Goal: Navigation & Orientation: Find specific page/section

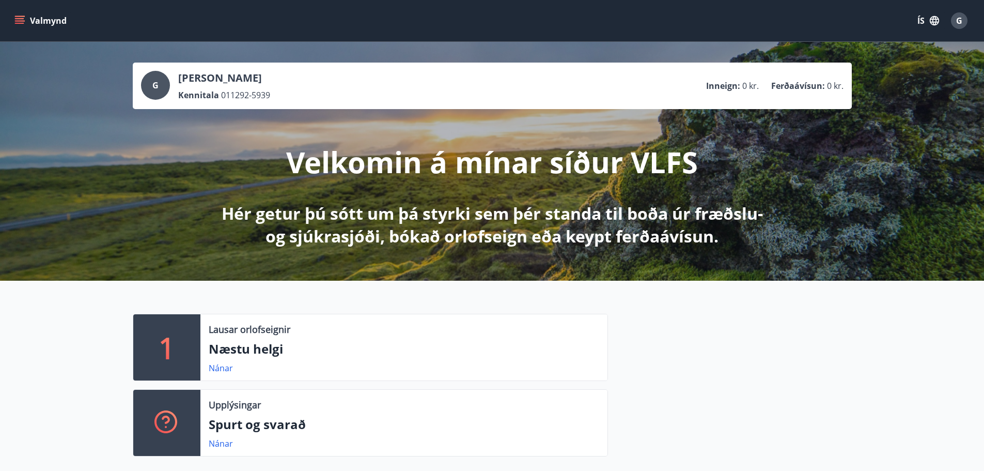
click at [45, 24] on button "Valmynd" at bounding box center [41, 20] width 58 height 19
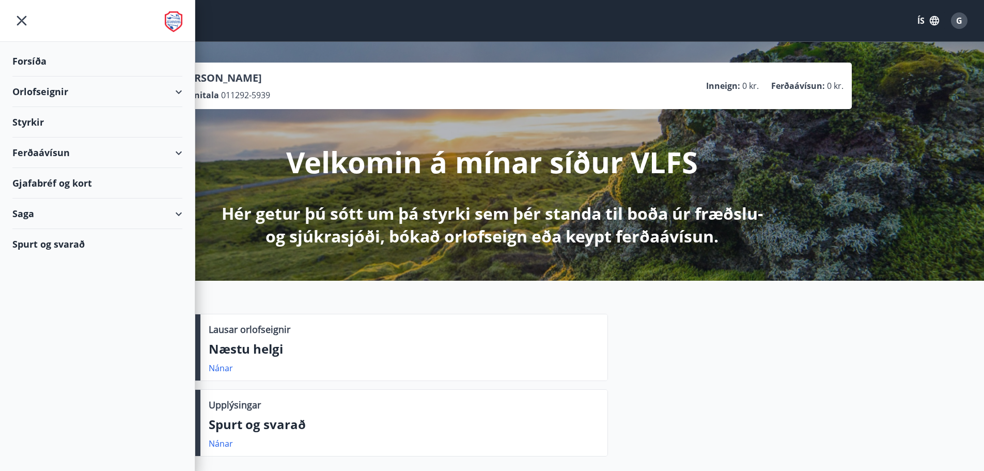
click at [396, 25] on div "Valmynd ÍS G" at bounding box center [492, 20] width 960 height 25
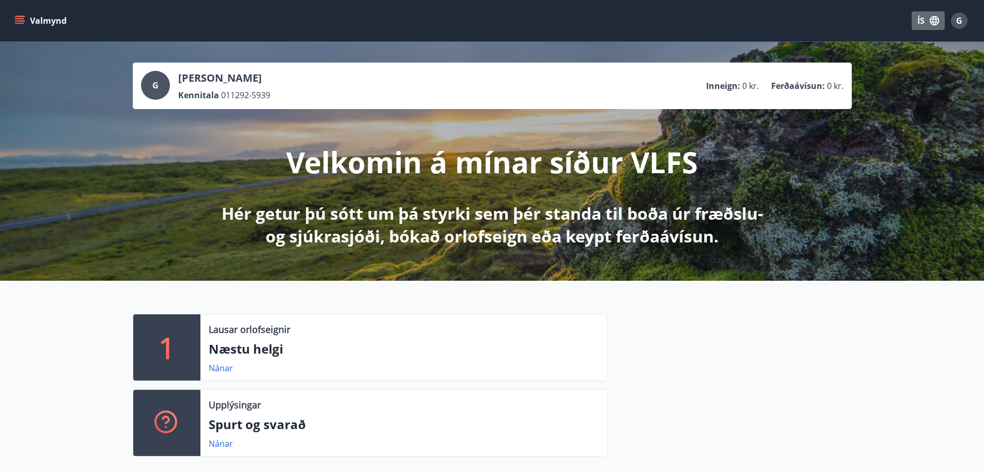
click at [923, 22] on button "ÍS" at bounding box center [928, 20] width 33 height 19
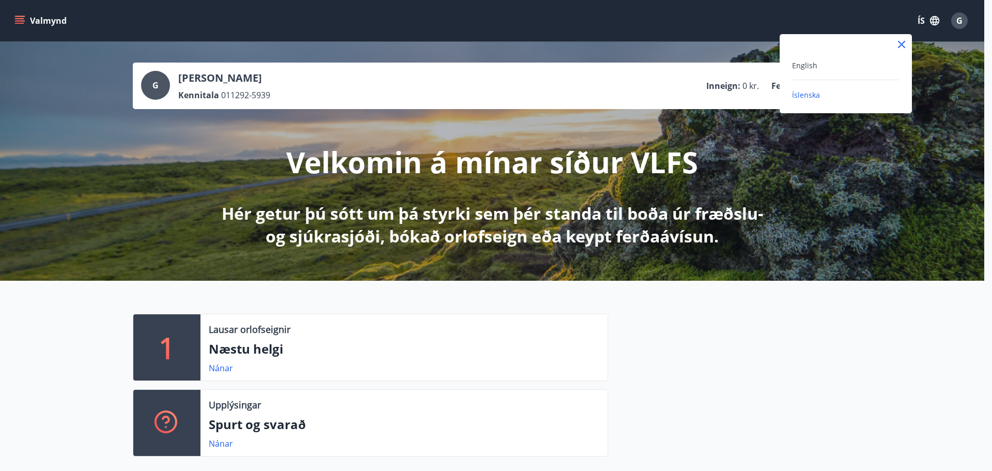
click at [869, 70] on div "English" at bounding box center [845, 65] width 107 height 12
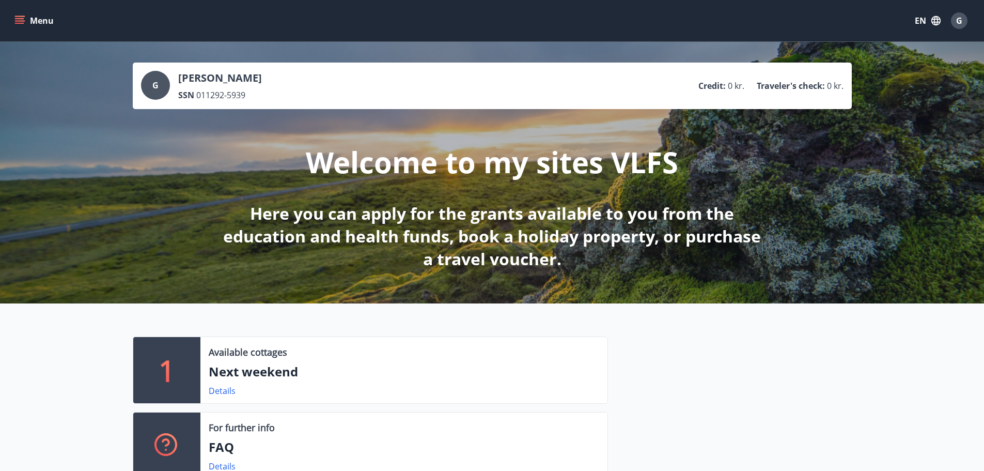
click at [35, 23] on button "Menu" at bounding box center [34, 20] width 45 height 19
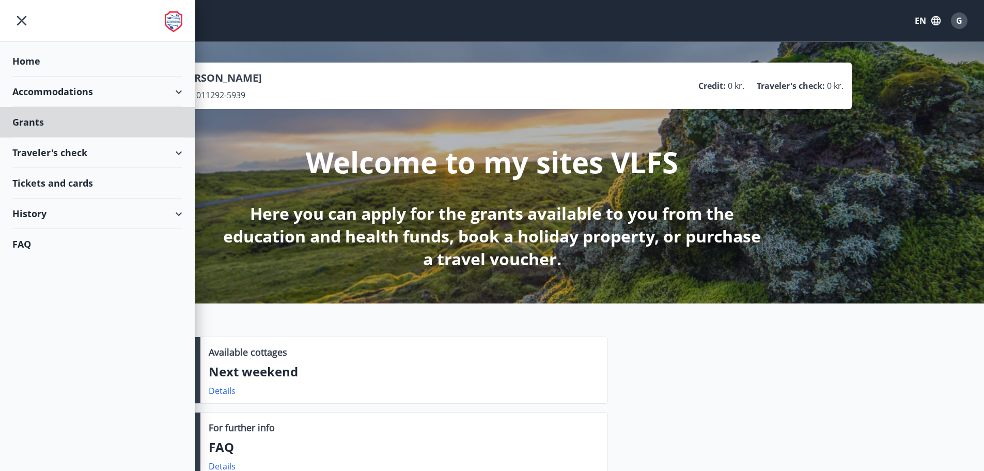
click at [31, 59] on div "Home" at bounding box center [97, 61] width 170 height 30
